Goal: Task Accomplishment & Management: Manage account settings

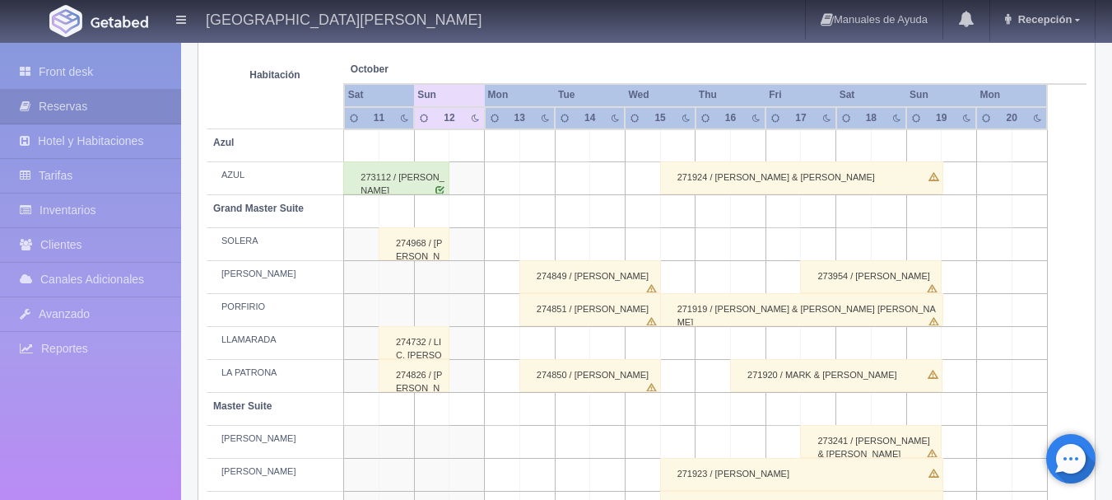
scroll to position [287, 0]
click at [645, 268] on div "274849 / [PERSON_NAME]" at bounding box center [591, 276] width 142 height 33
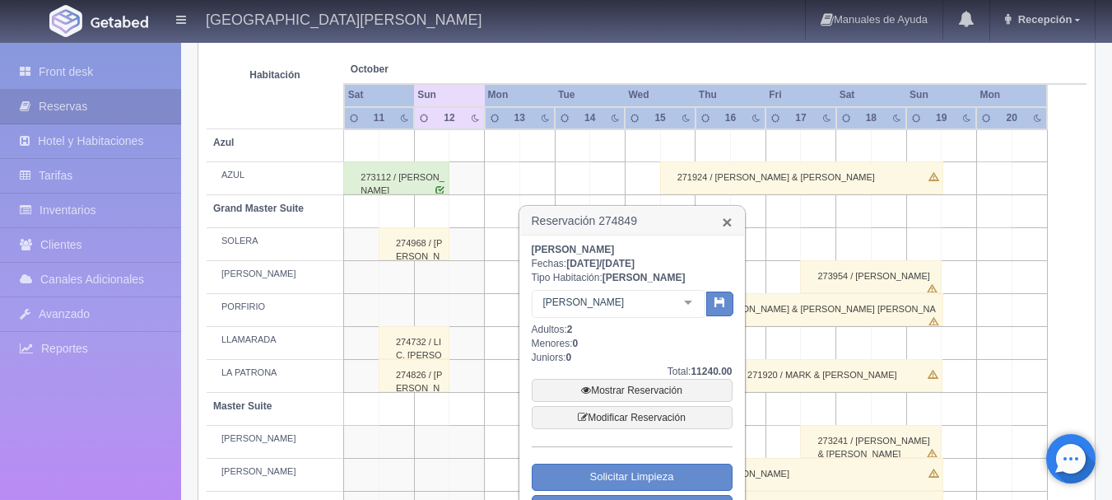
click at [731, 224] on link "×" at bounding box center [727, 221] width 10 height 17
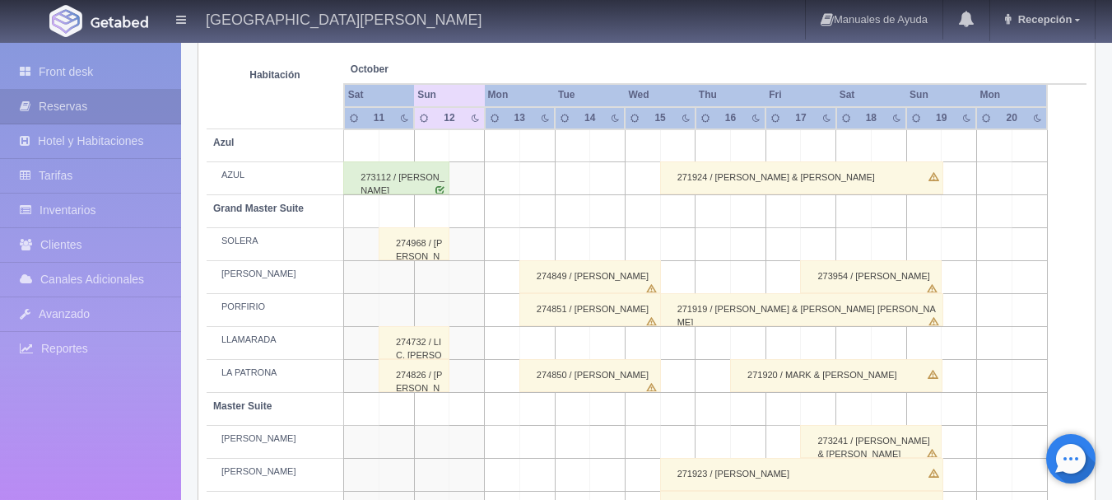
click at [627, 264] on div "274849 / [PERSON_NAME]" at bounding box center [591, 276] width 142 height 33
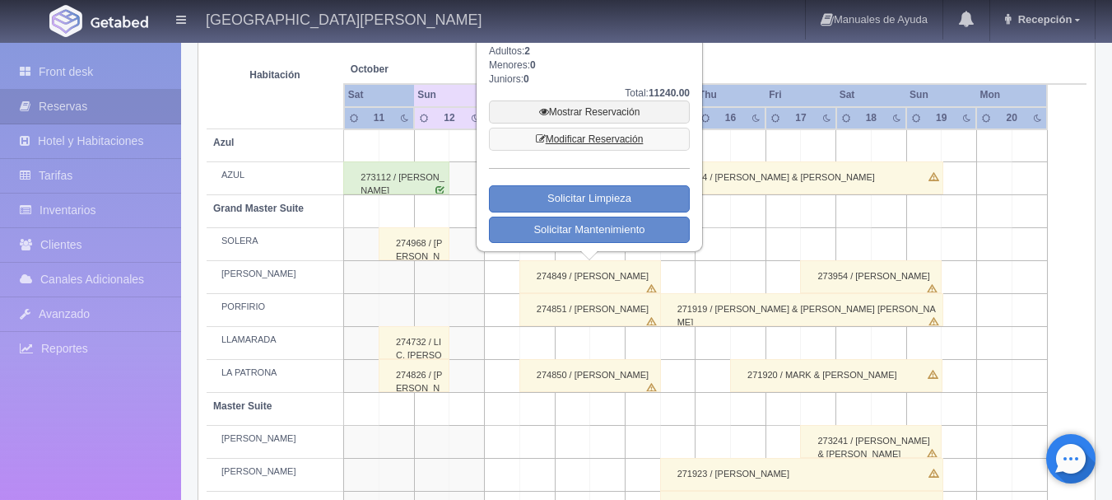
click at [529, 138] on link "Modificar Reservación" at bounding box center [589, 139] width 201 height 23
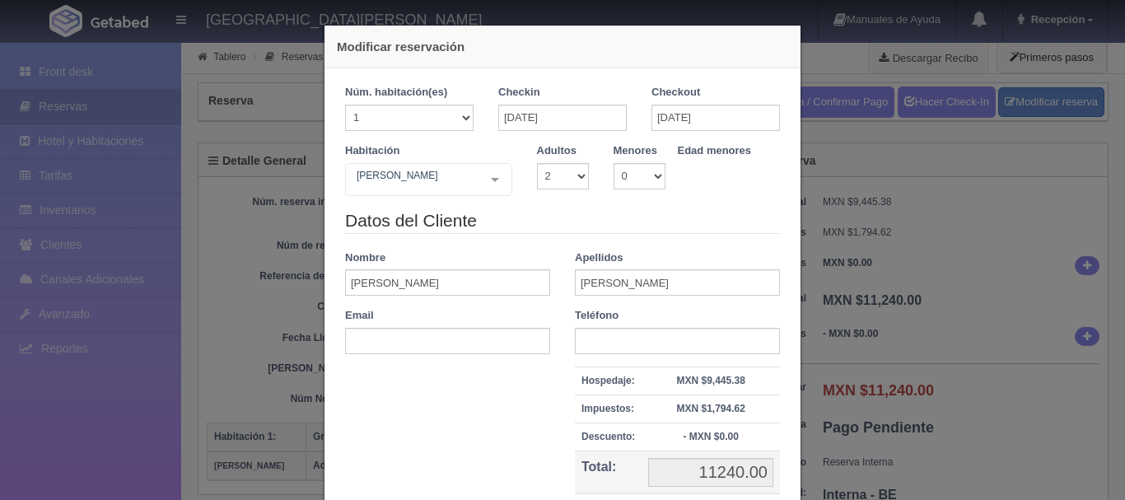
select select "2"
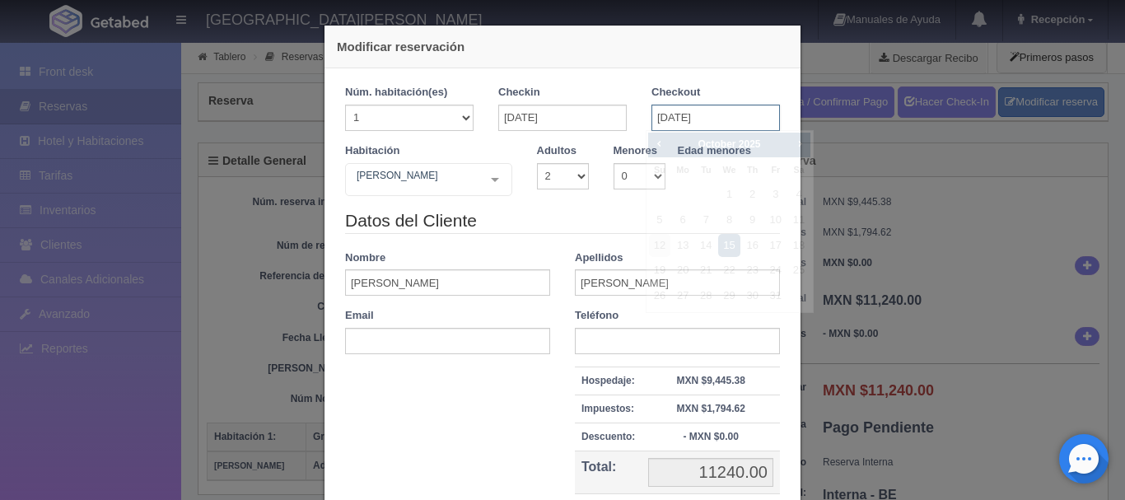
click at [722, 119] on input "[DATE]" at bounding box center [715, 118] width 128 height 26
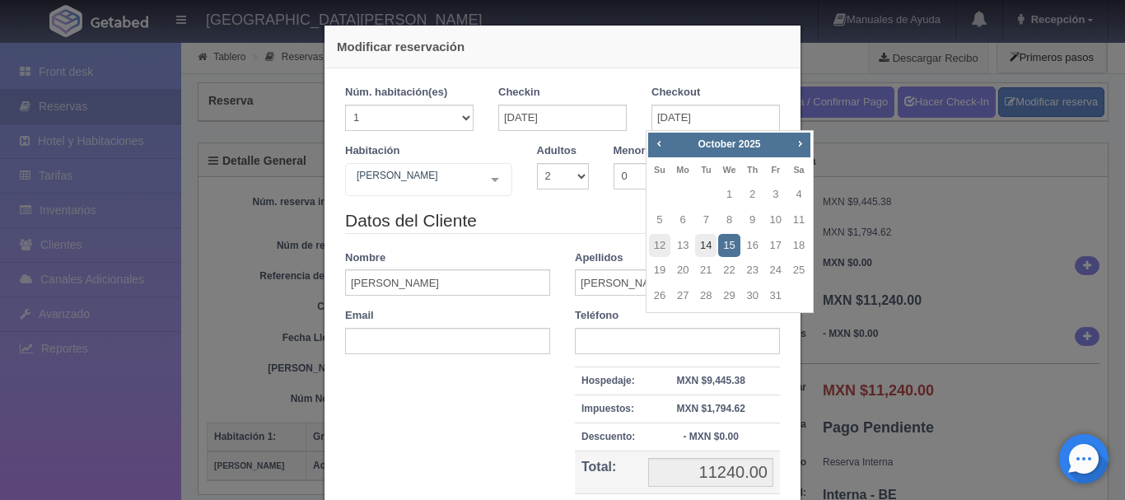
click at [699, 248] on link "14" at bounding box center [705, 246] width 21 height 24
type input "[DATE]"
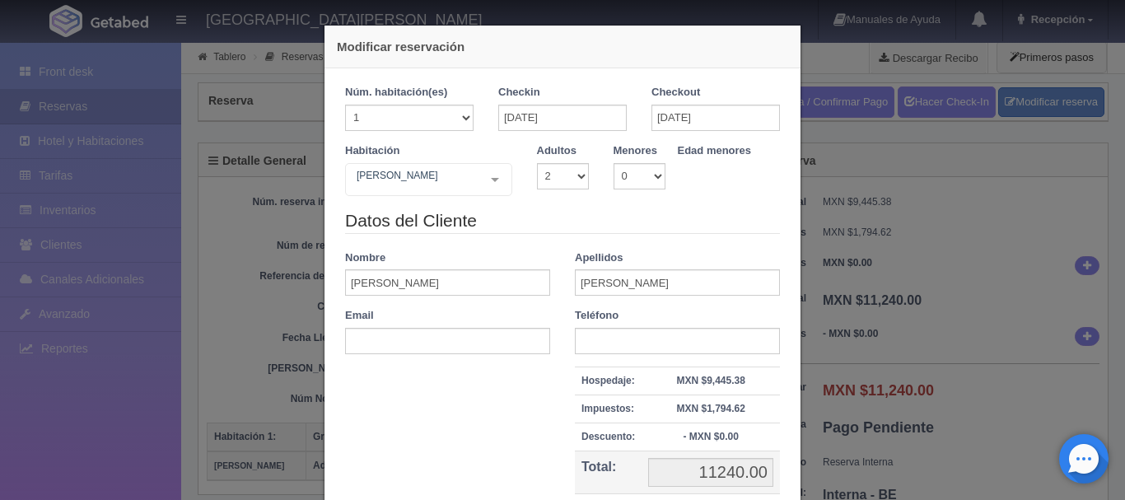
checkbox input "false"
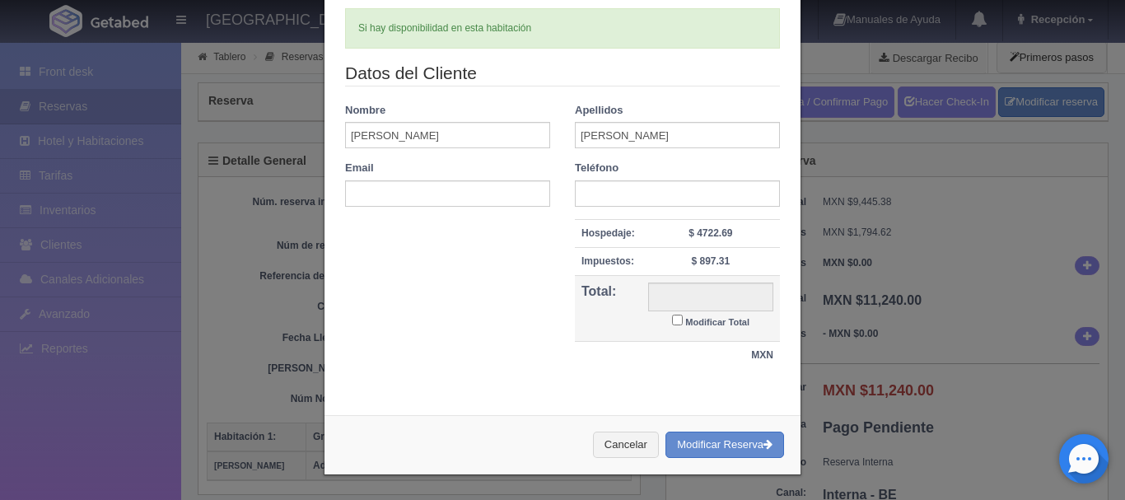
type input "5620.00"
click at [727, 440] on button "Modificar Reserva" at bounding box center [724, 444] width 119 height 27
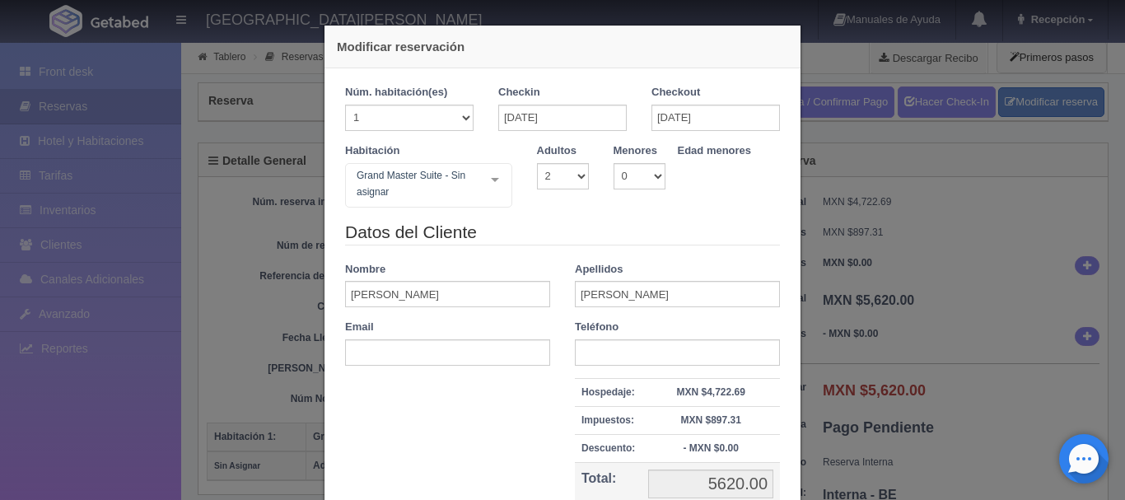
click at [235, 119] on div "Modificar reservación Núm. habitación(es) 1 2 3 4 5 6 7 8 9 10 11 12 13 14 15 1…" at bounding box center [562, 250] width 1125 height 500
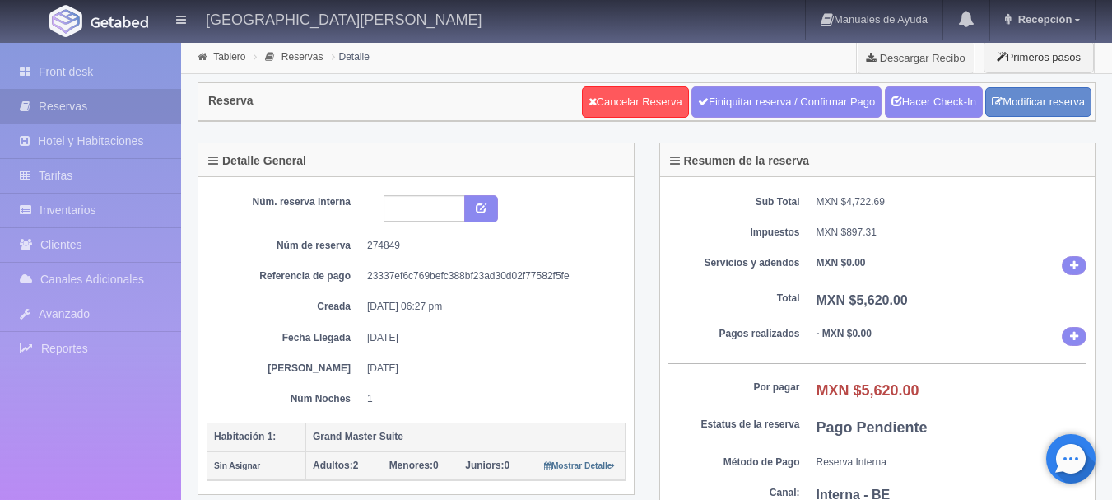
click at [100, 68] on link "Front desk" at bounding box center [90, 72] width 181 height 34
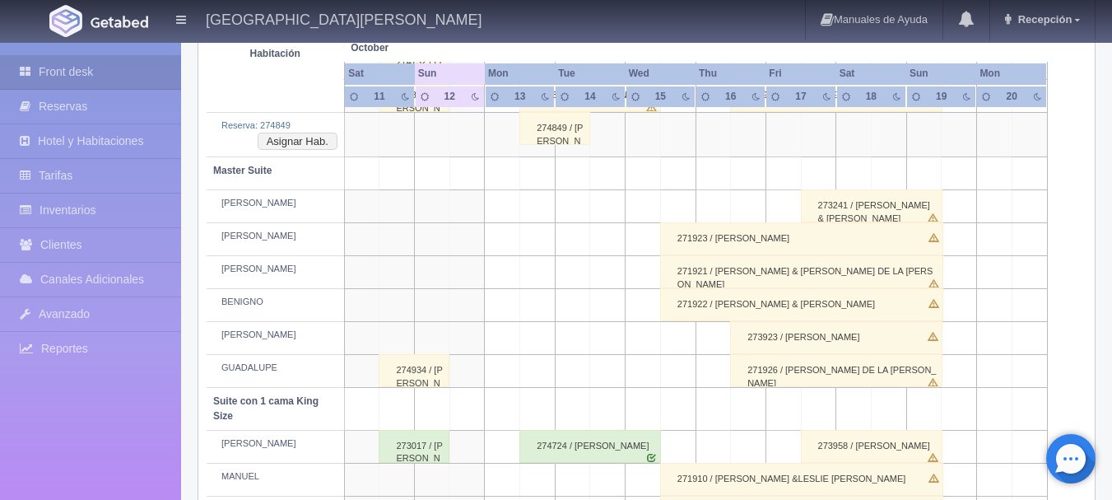
scroll to position [412, 0]
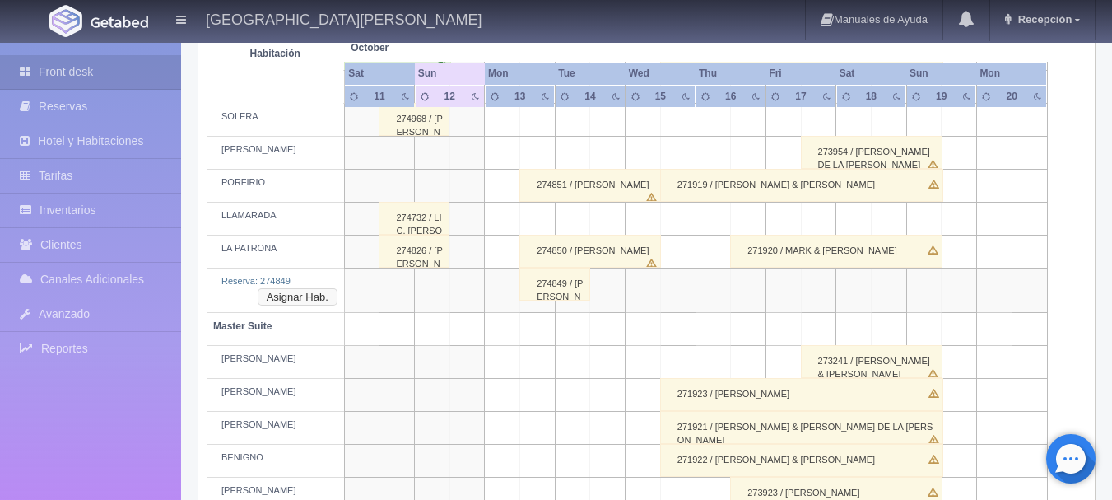
click at [329, 303] on button "Asignar Hab." at bounding box center [298, 297] width 80 height 18
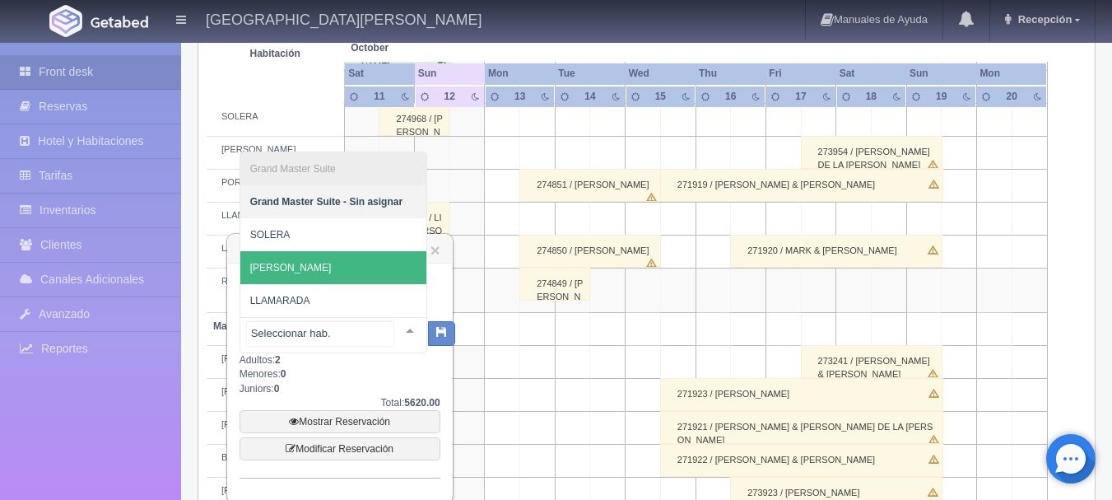
click at [343, 264] on span "[PERSON_NAME]" at bounding box center [333, 267] width 186 height 33
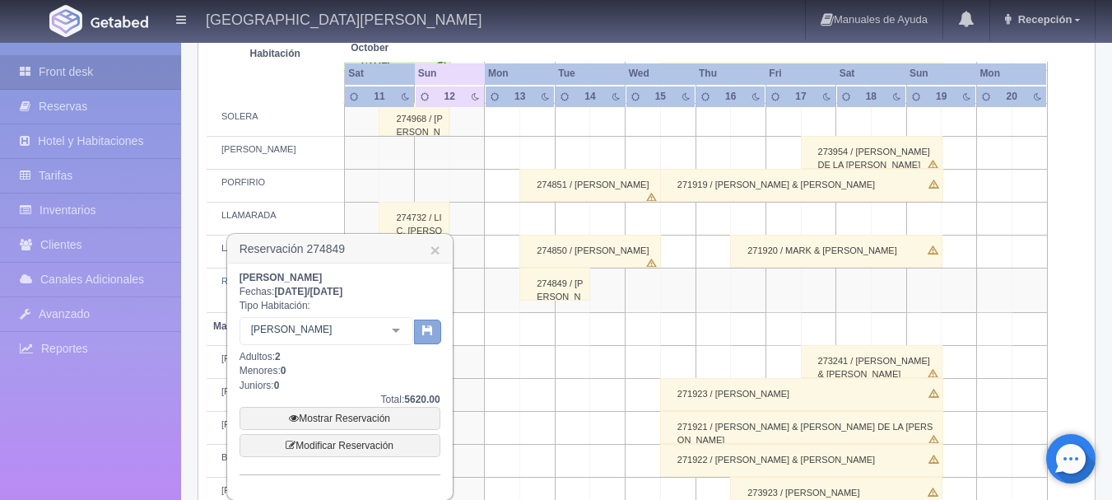
click at [440, 333] on button "button" at bounding box center [427, 331] width 27 height 25
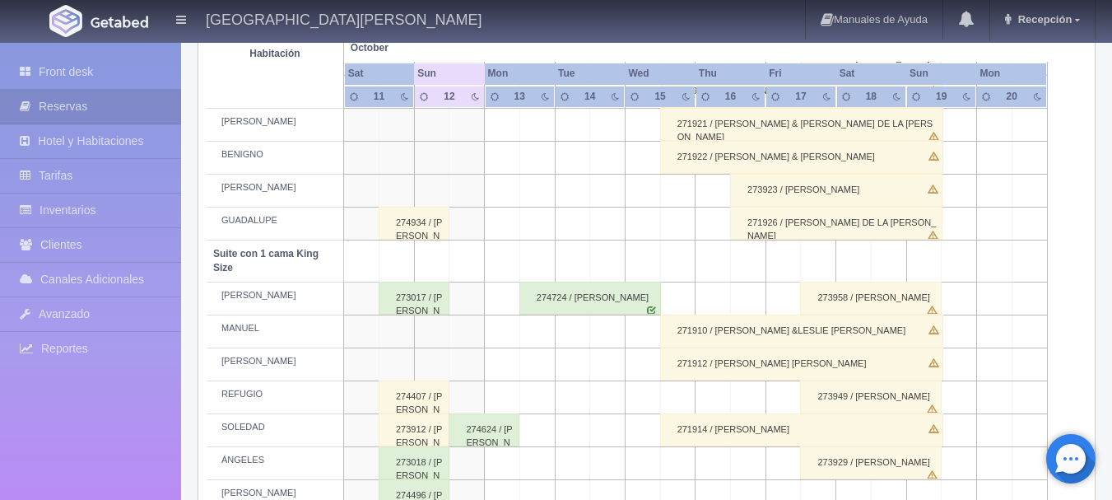
scroll to position [741, 0]
